Goal: Transaction & Acquisition: Purchase product/service

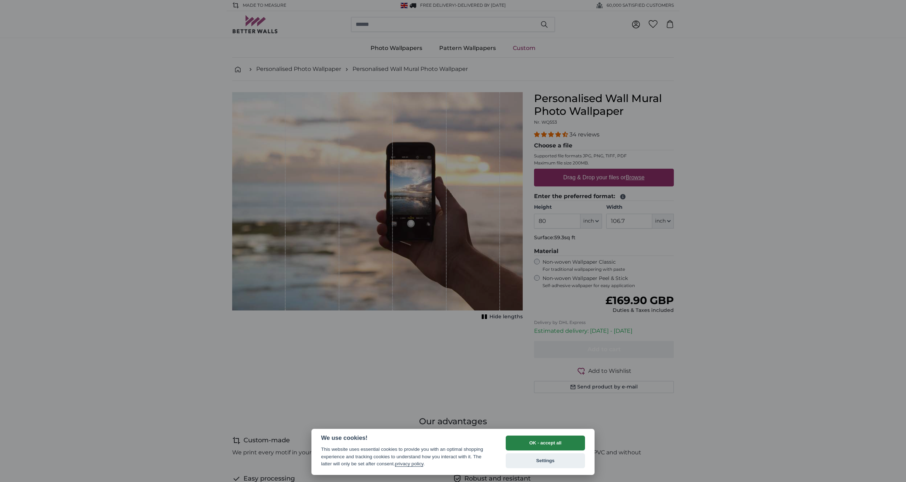
click at [531, 445] on button "OK - accept all" at bounding box center [545, 442] width 79 height 15
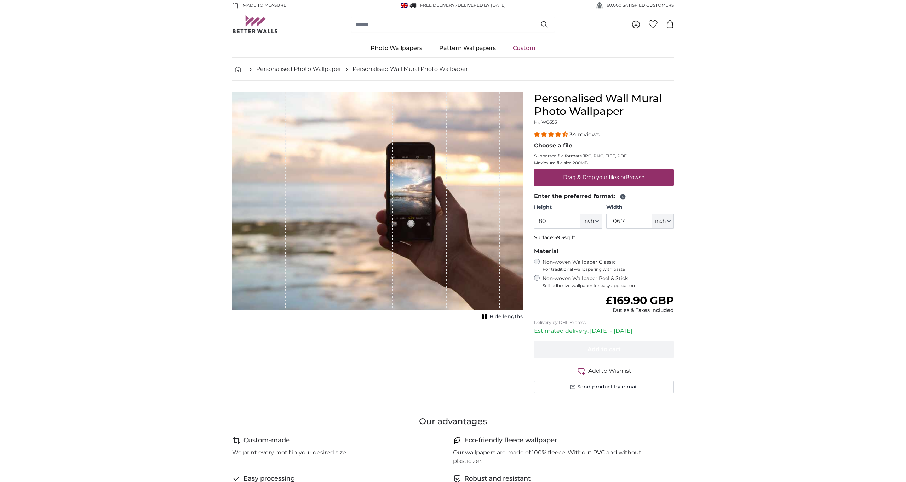
click at [636, 175] on u "Browse" at bounding box center [635, 177] width 19 height 6
click at [636, 171] on input "Drag & Drop your files or Browse" at bounding box center [604, 170] width 140 height 2
type input "**********"
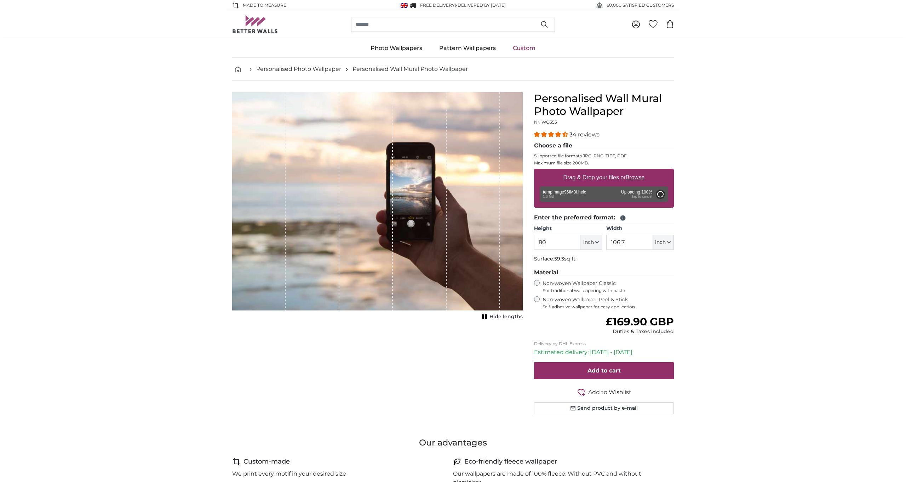
type input "120"
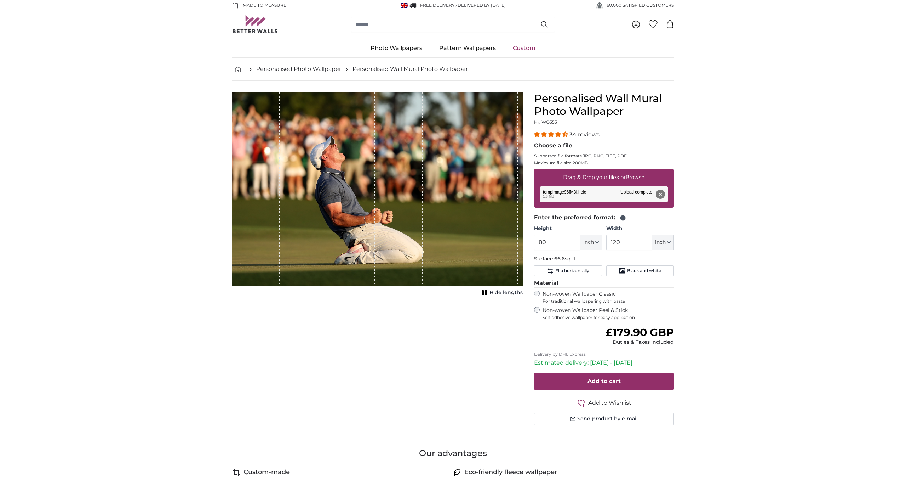
click at [602, 238] on button "inch" at bounding box center [592, 242] width 22 height 15
click at [588, 263] on link "Centimeter (cm)" at bounding box center [591, 260] width 62 height 13
type input "203.2"
type input "304.8"
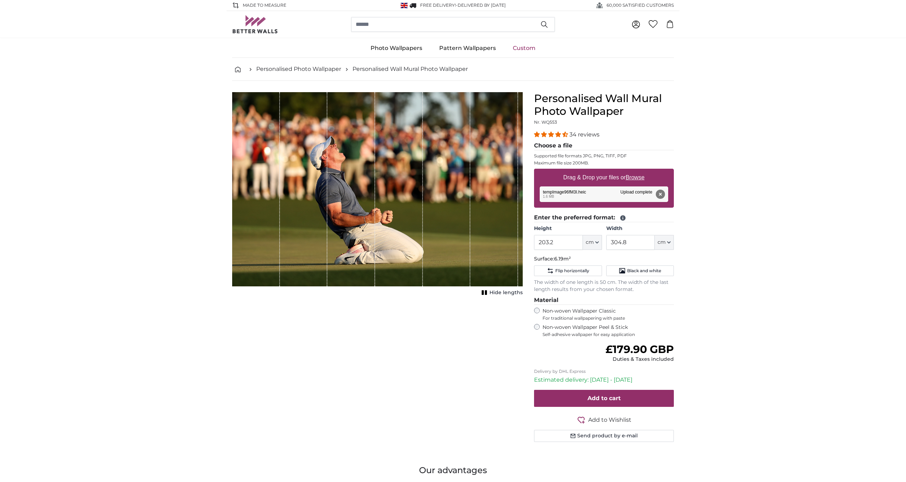
click at [670, 241] on icon "button" at bounding box center [669, 242] width 4 height 4
click at [666, 258] on link "Centimeter (cm)" at bounding box center [664, 260] width 62 height 13
click at [618, 247] on input "304.8" at bounding box center [630, 242] width 49 height 15
click at [552, 244] on input "203.2" at bounding box center [558, 242] width 49 height 15
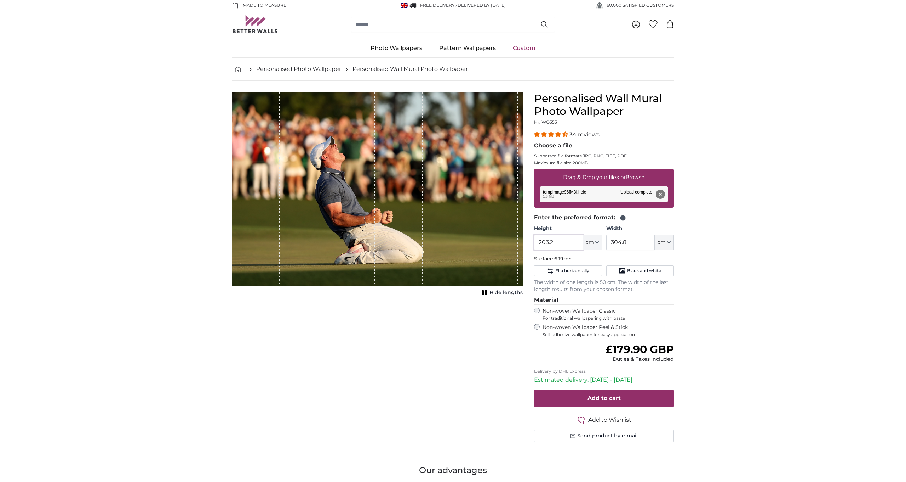
click at [552, 244] on input "203.2" at bounding box center [558, 242] width 49 height 15
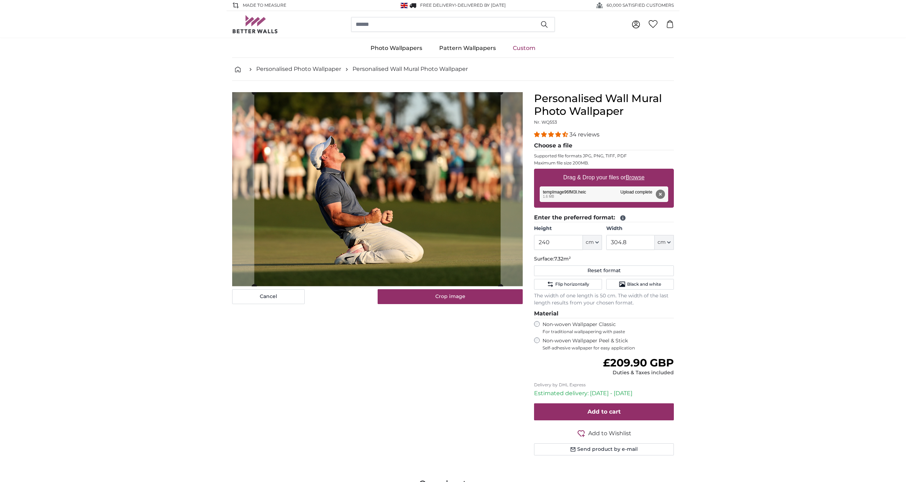
click at [464, 343] on div "Cancel Crop image Hide lengths" at bounding box center [378, 282] width 302 height 380
click at [662, 194] on button "Remove" at bounding box center [660, 193] width 9 height 9
type input "203.2"
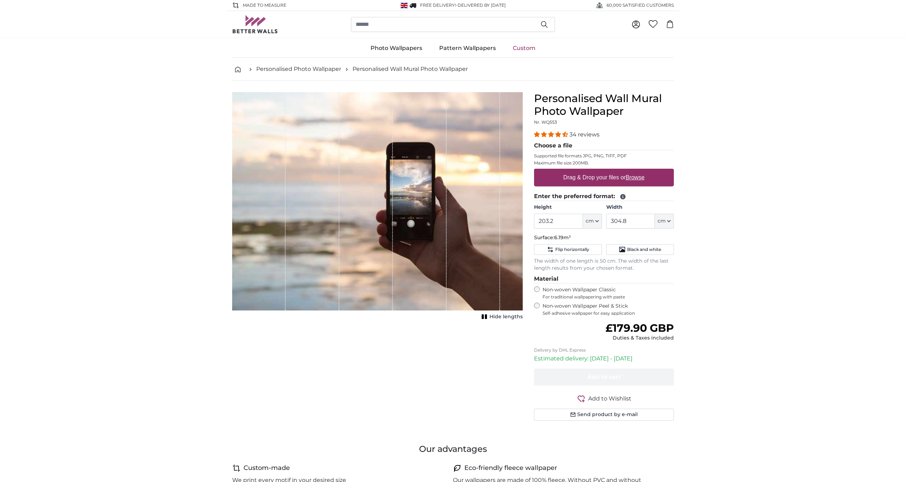
click at [638, 179] on u "Browse" at bounding box center [635, 177] width 19 height 6
click at [638, 171] on input "Drag & Drop your files or Browse" at bounding box center [604, 170] width 140 height 2
type input "**********"
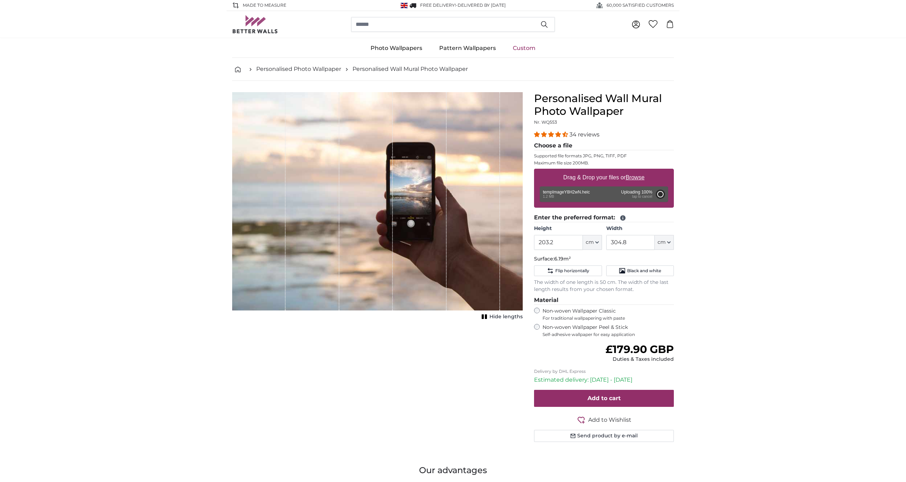
type input "200"
type input "356"
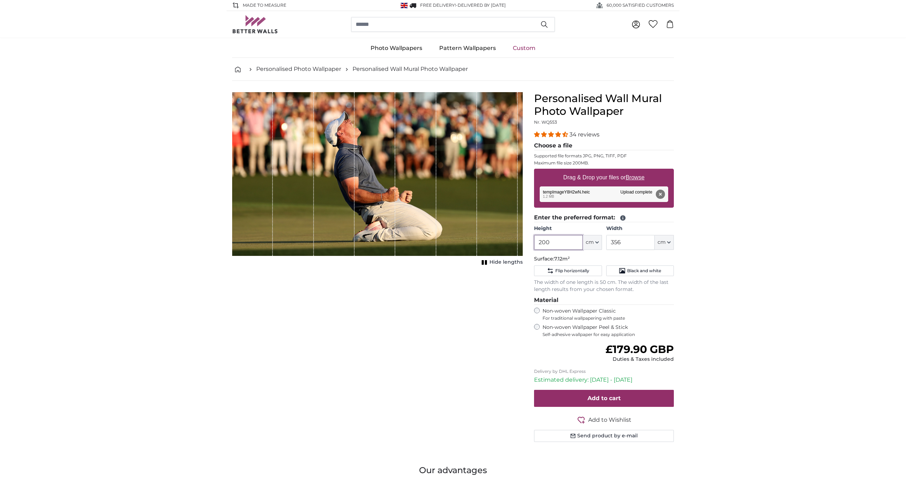
click at [563, 241] on input "200" at bounding box center [558, 242] width 49 height 15
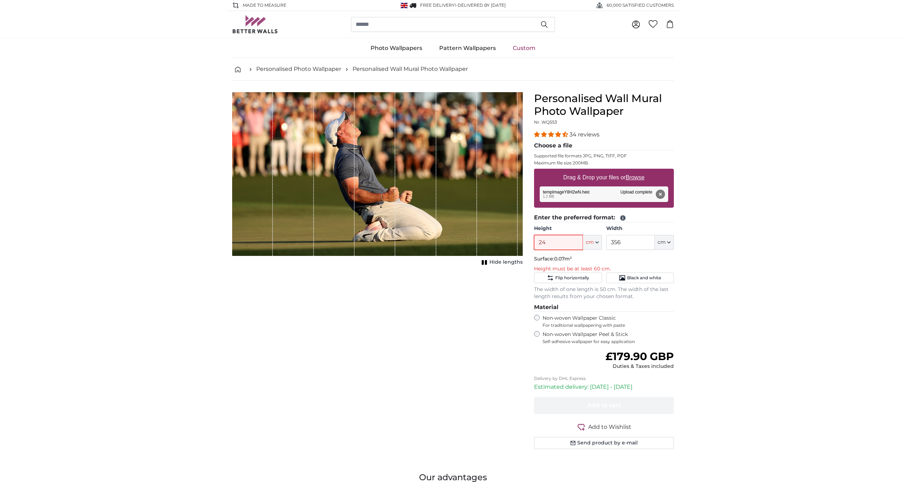
type input "245"
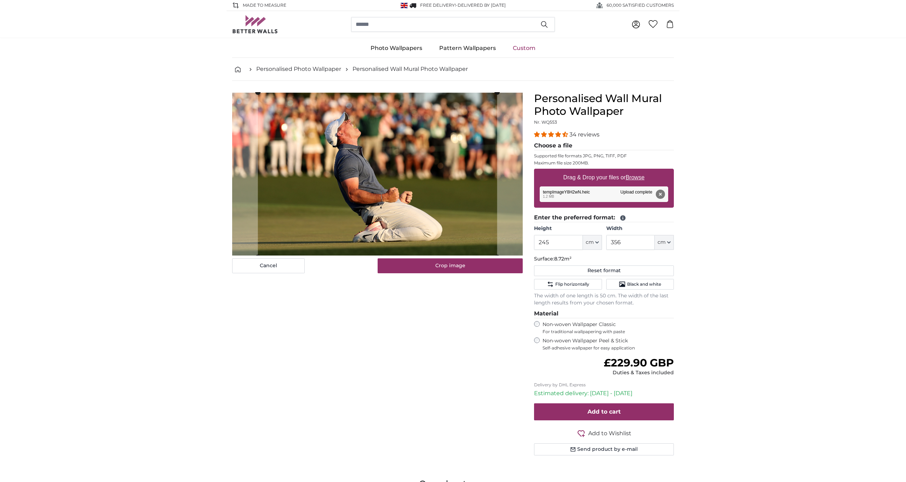
click at [620, 220] on icon at bounding box center [623, 218] width 6 height 6
click at [623, 218] on icon at bounding box center [623, 217] width 5 height 5
click at [566, 239] on input "245" at bounding box center [558, 242] width 49 height 15
type input "250"
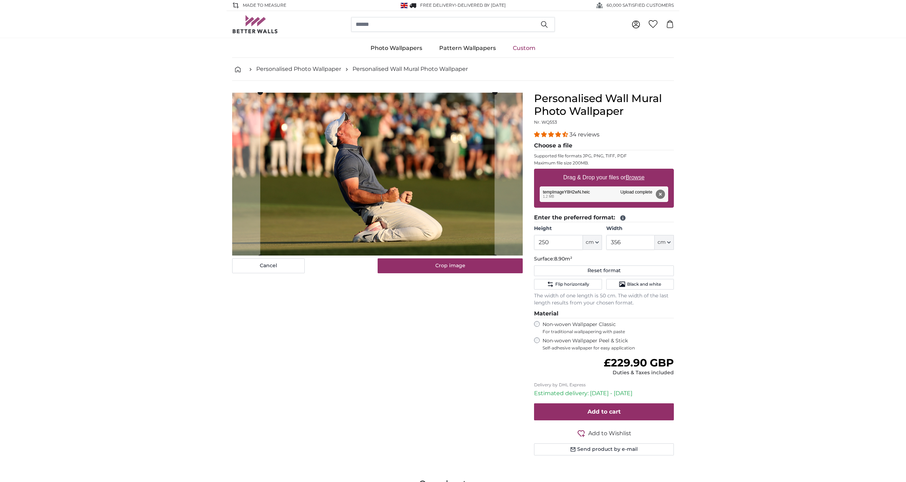
click at [449, 387] on div "Cancel Crop image Hide lengths" at bounding box center [378, 282] width 302 height 380
click at [620, 245] on input "356" at bounding box center [630, 242] width 49 height 15
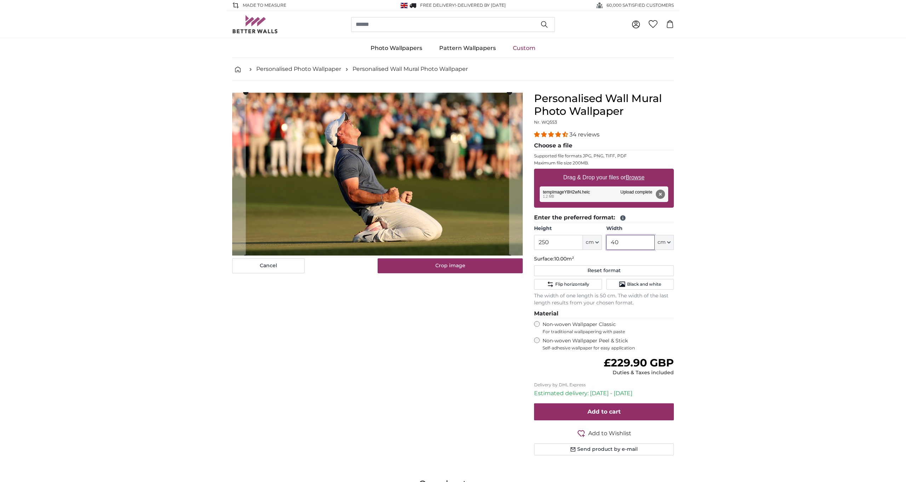
type input "4"
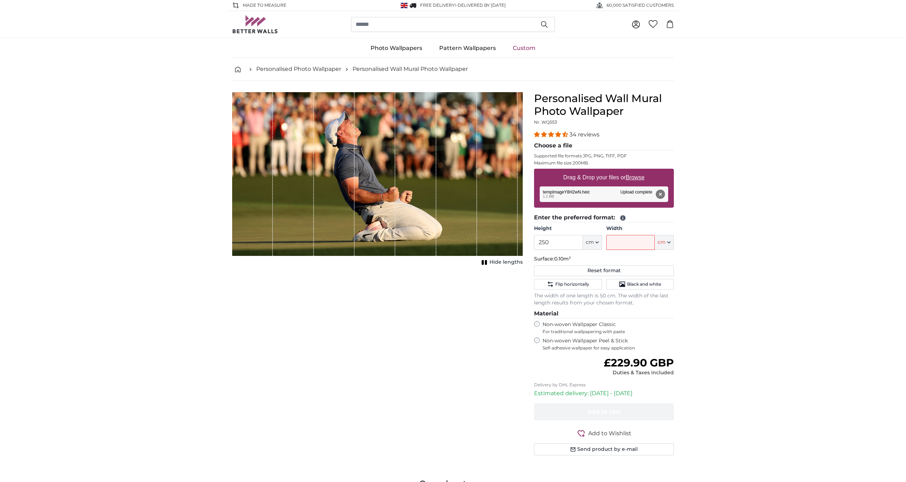
click at [440, 362] on div "Cancel Crop image Hide lengths" at bounding box center [378, 282] width 302 height 380
click at [560, 243] on input "250" at bounding box center [558, 242] width 49 height 15
click at [638, 241] on input "Width" at bounding box center [630, 242] width 49 height 15
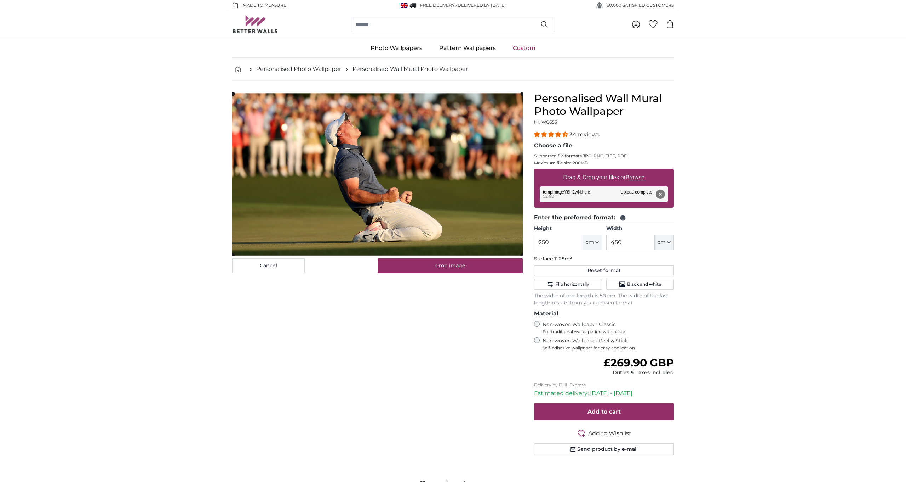
click at [646, 248] on input "450" at bounding box center [630, 242] width 49 height 15
click at [645, 247] on input "450" at bounding box center [630, 242] width 49 height 15
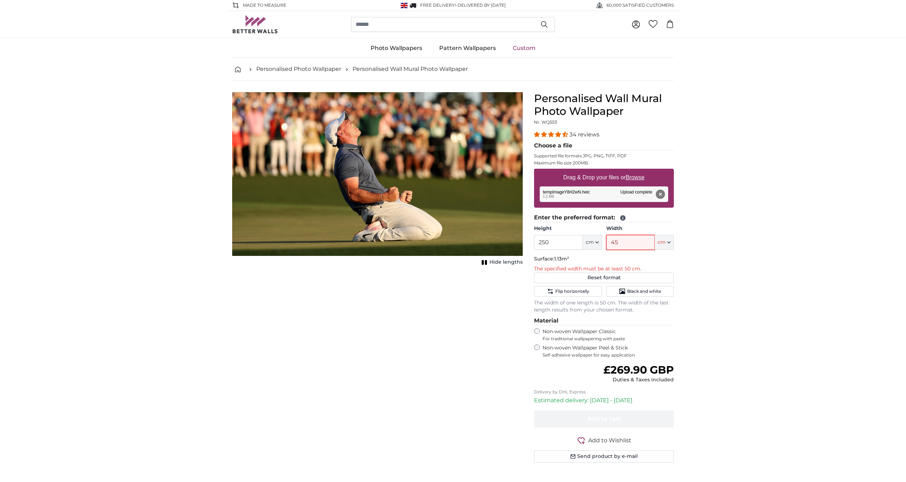
type input "4"
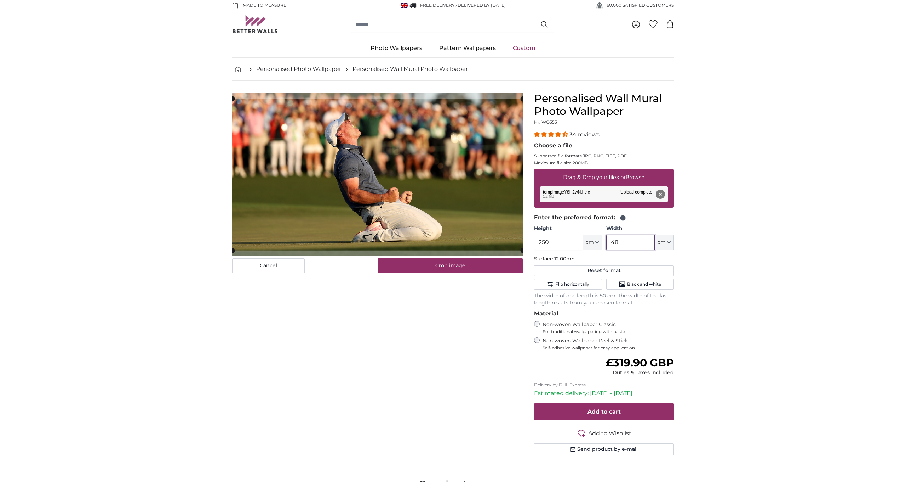
type input "4"
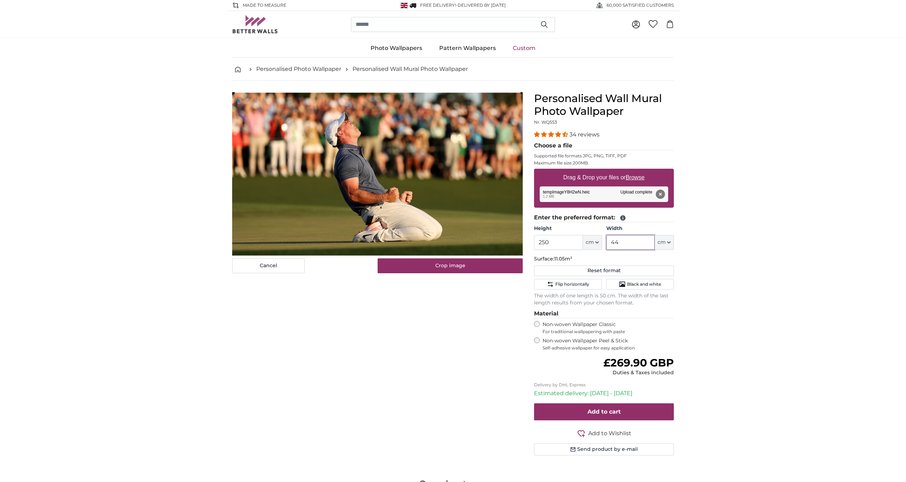
type input "443"
